Goal: Information Seeking & Learning: Learn about a topic

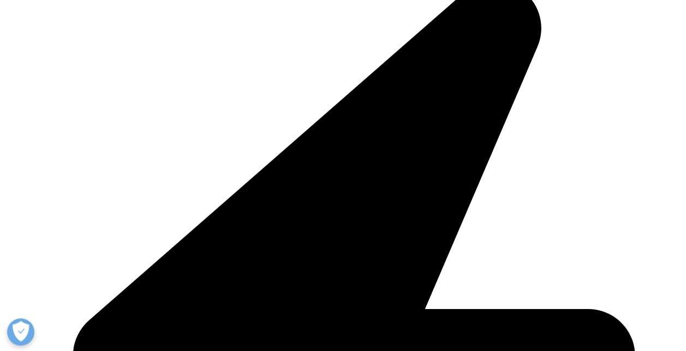
scroll to position [327, 0]
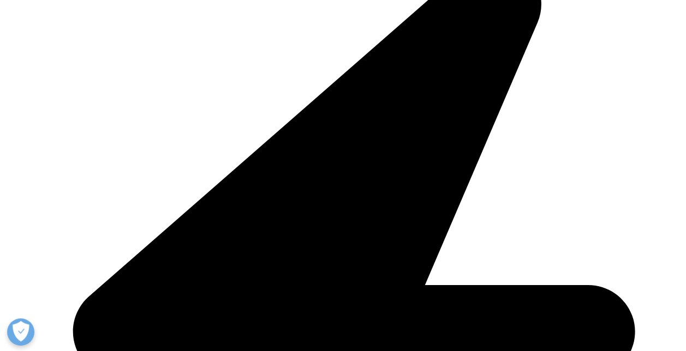
drag, startPoint x: 274, startPoint y: 125, endPoint x: 196, endPoint y: 226, distance: 126.8
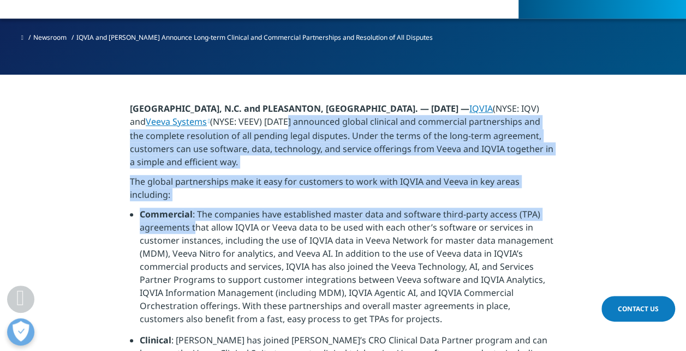
scroll to position [436, 0]
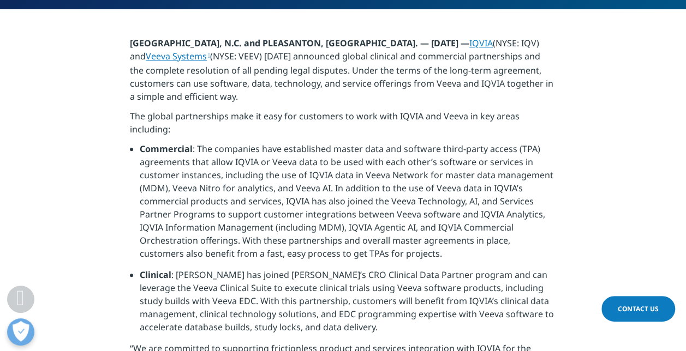
click at [183, 157] on li "Commercial : The companies have established master data and software third-part…" at bounding box center [348, 205] width 416 height 126
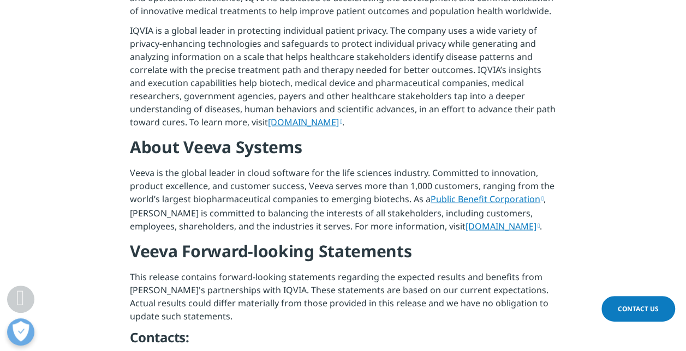
scroll to position [1091, 0]
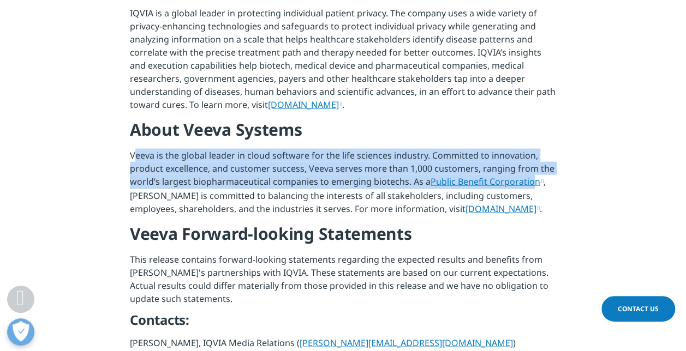
drag, startPoint x: 137, startPoint y: 107, endPoint x: 533, endPoint y: 131, distance: 396.3
click at [533, 149] on p "Veeva is the global leader in cloud software for the life sciences industry. Co…" at bounding box center [343, 186] width 426 height 74
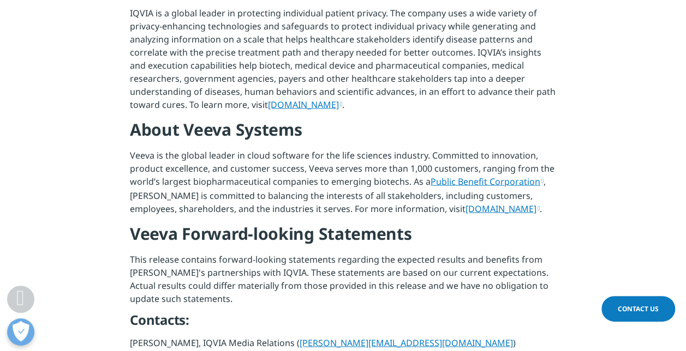
drag, startPoint x: 152, startPoint y: 140, endPoint x: 141, endPoint y: 140, distance: 10.9
click at [152, 149] on p "Veeva is the global leader in cloud software for the life sciences industry. Co…" at bounding box center [343, 186] width 426 height 74
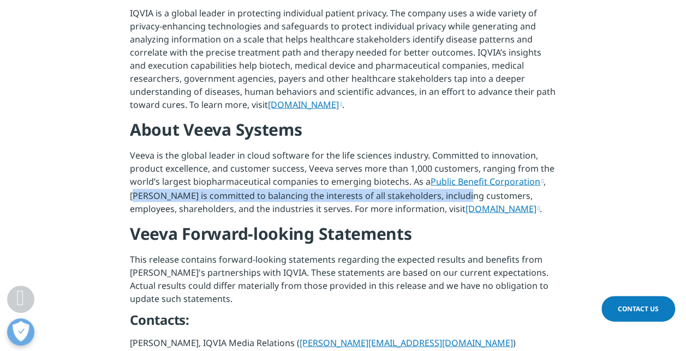
drag, startPoint x: 134, startPoint y: 141, endPoint x: 461, endPoint y: 144, distance: 326.8
click at [461, 149] on p "Veeva is the global leader in cloud software for the life sciences industry. Co…" at bounding box center [343, 186] width 426 height 74
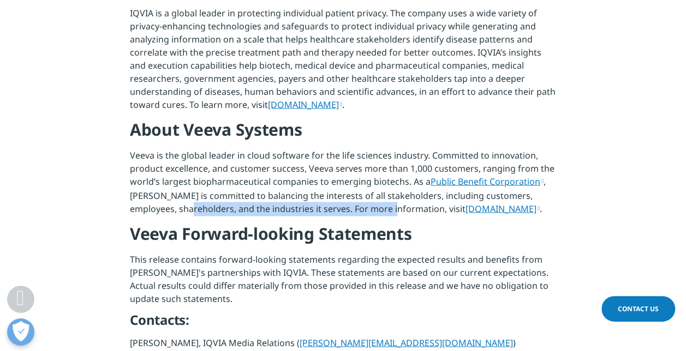
drag, startPoint x: 181, startPoint y: 158, endPoint x: 383, endPoint y: 158, distance: 201.9
click at [383, 158] on p "Veeva is the global leader in cloud software for the life sciences industry. Co…" at bounding box center [343, 186] width 426 height 74
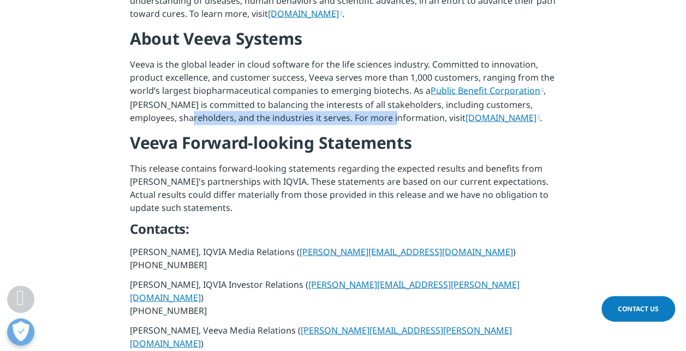
scroll to position [1200, 0]
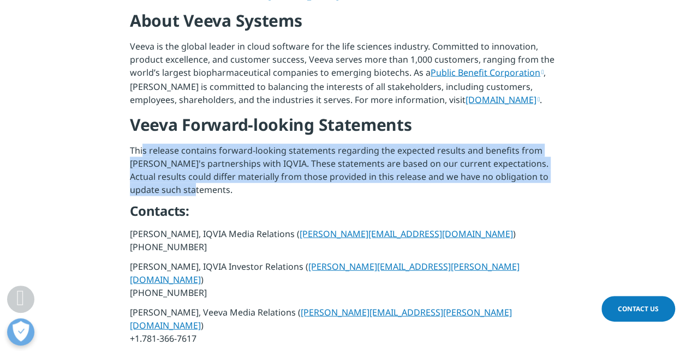
drag, startPoint x: 143, startPoint y: 104, endPoint x: 418, endPoint y: 139, distance: 277.1
click at [418, 144] on p "This release contains forward-looking statements regarding the expected results…" at bounding box center [343, 173] width 426 height 59
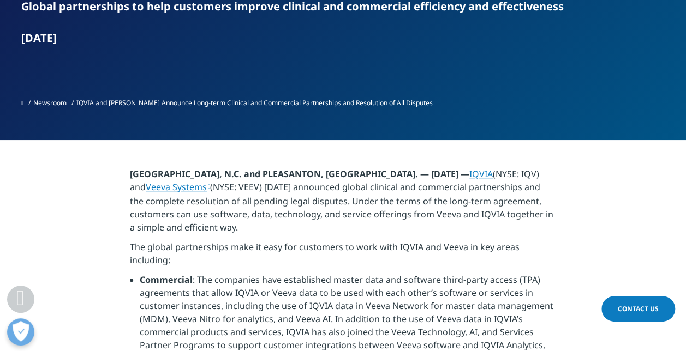
scroll to position [382, 0]
